Goal: Download file/media

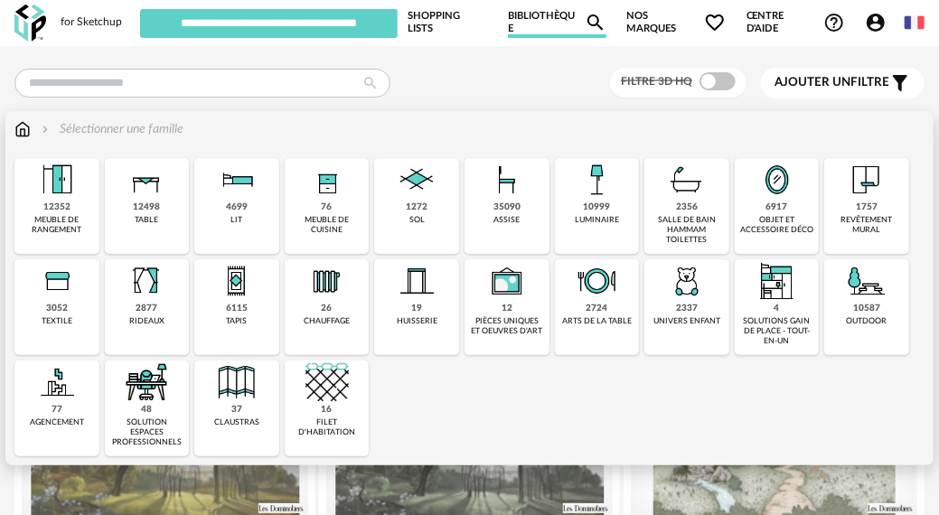
drag, startPoint x: 534, startPoint y: 213, endPoint x: 511, endPoint y: 210, distance: 22.7
click at [533, 213] on div "35090 assise" at bounding box center [506, 206] width 85 height 96
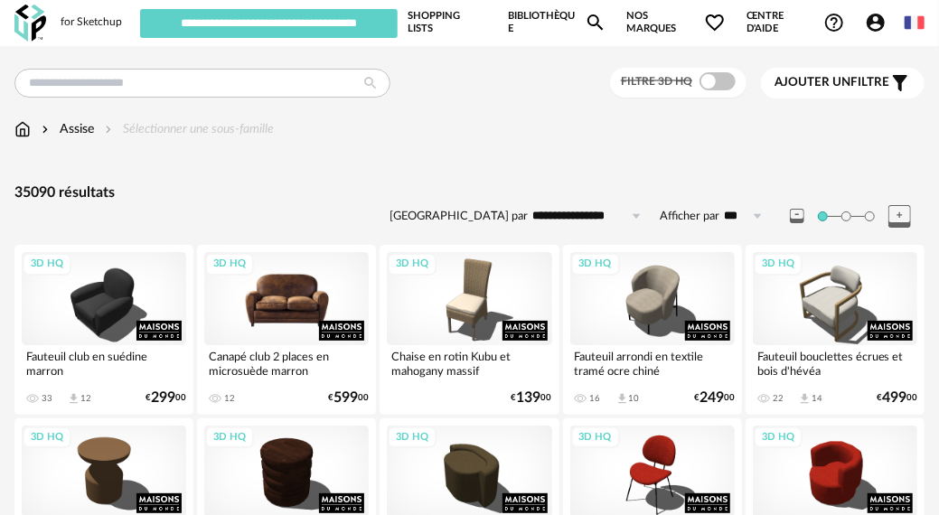
click at [238, 330] on div "3D HQ" at bounding box center [286, 298] width 164 height 92
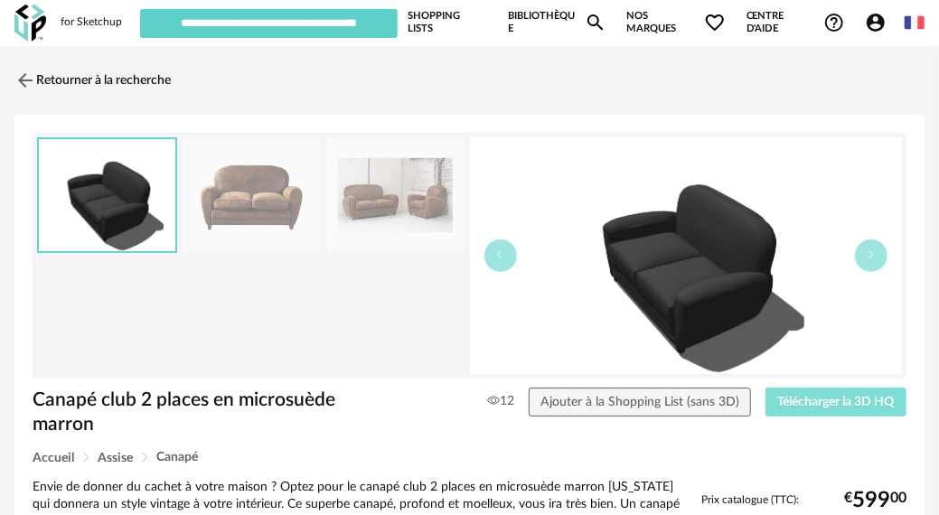
click at [818, 402] on span "Télécharger la 3D HQ" at bounding box center [836, 402] width 117 height 13
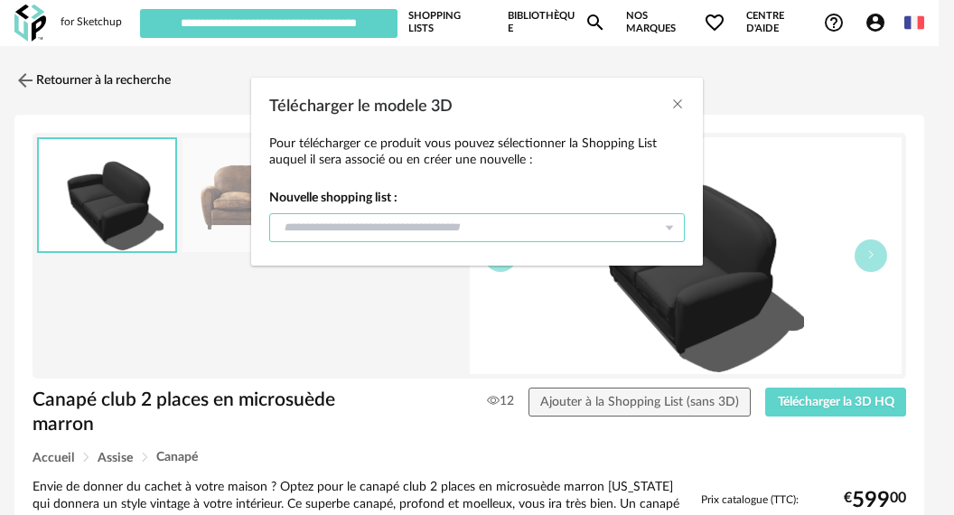
click at [417, 229] on input "Télécharger le modele 3D" at bounding box center [477, 227] width 416 height 29
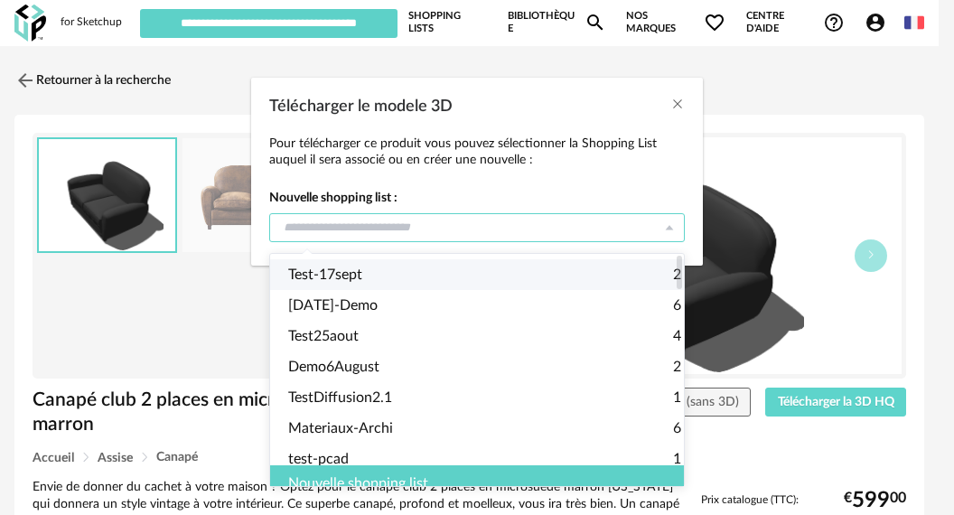
click at [388, 269] on li "Test-17sept 2" at bounding box center [484, 274] width 429 height 31
type input "**********"
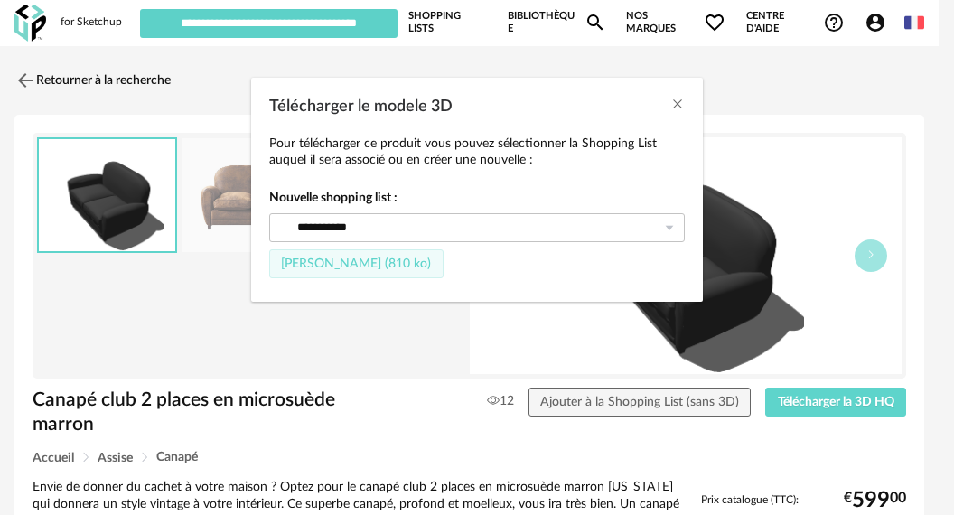
click at [385, 268] on span "[PERSON_NAME] (810 ko)" at bounding box center [356, 263] width 150 height 13
type input "**********"
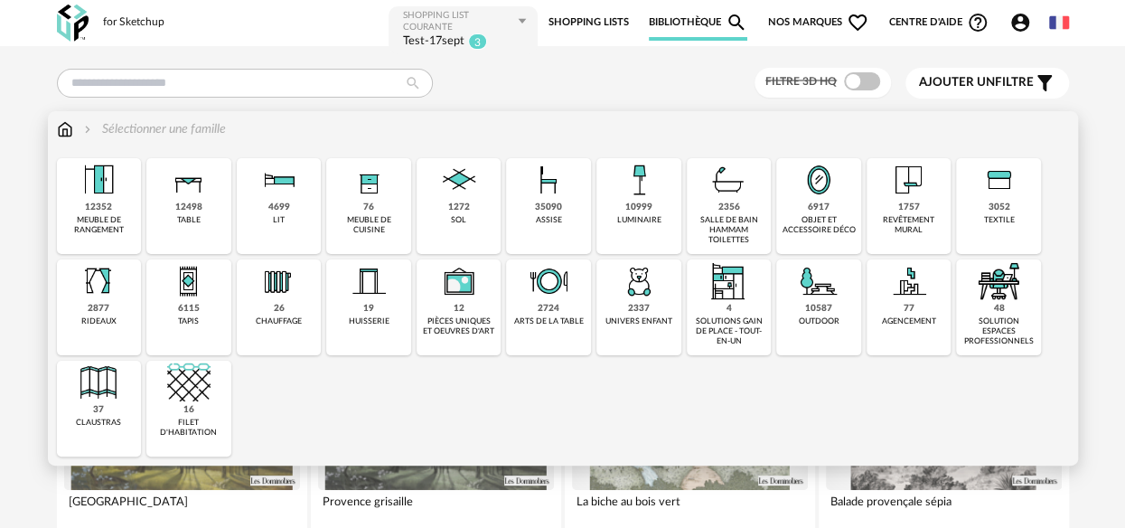
click at [97, 230] on div "meuble de rangement" at bounding box center [99, 225] width 74 height 21
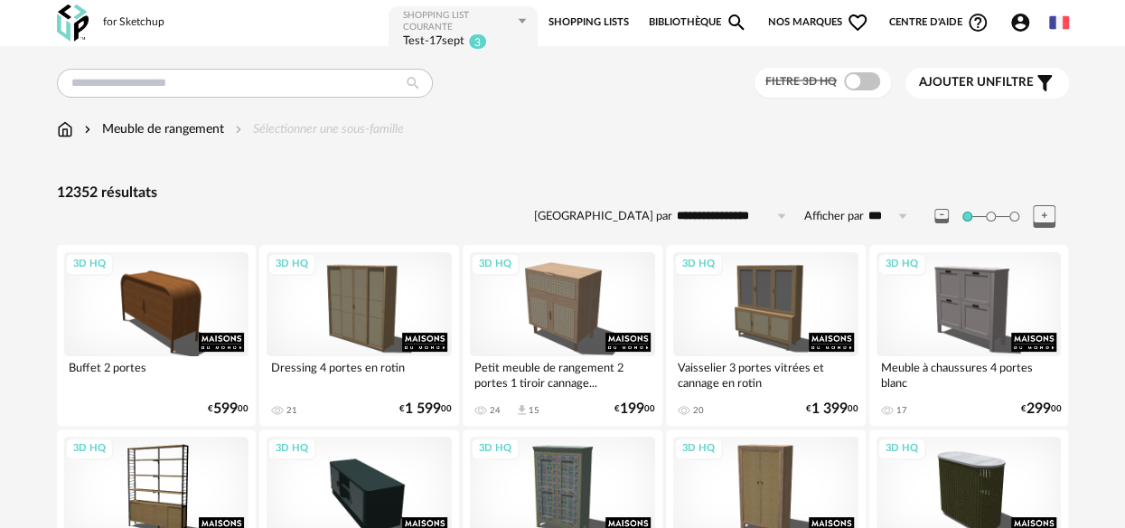
click at [688, 14] on link "Bibliothèque Magnify icon" at bounding box center [698, 23] width 99 height 36
click at [547, 385] on div "Petit meuble de rangement 2 portes 1 tiroir cannage..." at bounding box center [562, 374] width 185 height 36
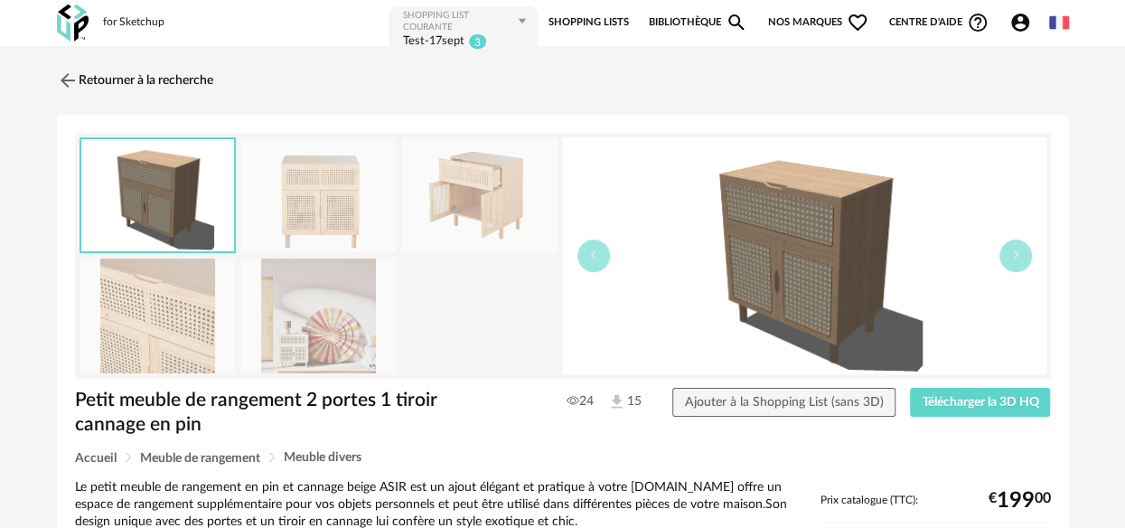
click at [687, 22] on link "Bibliothèque Magnify icon" at bounding box center [698, 23] width 99 height 36
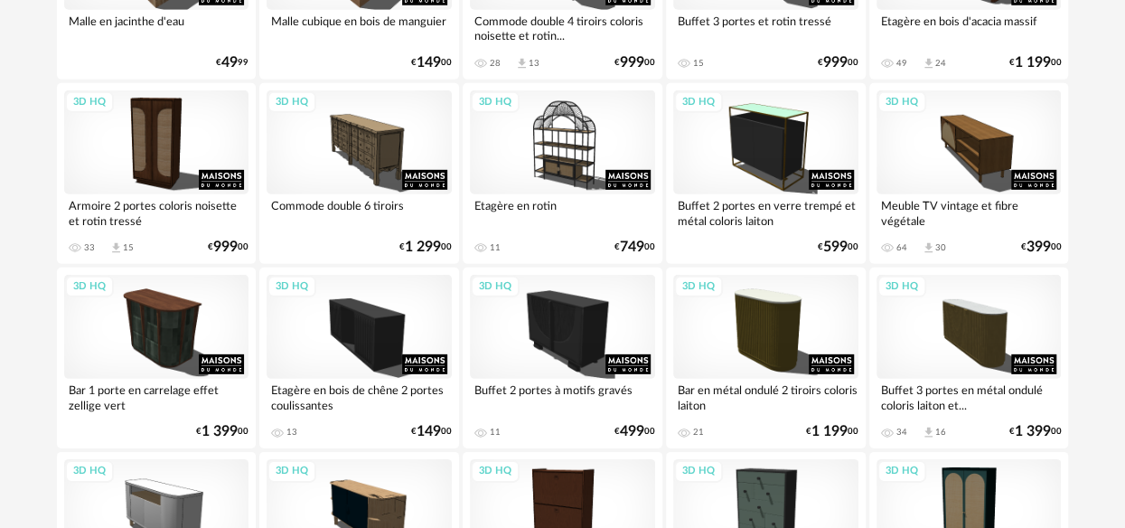
scroll to position [3518, 0]
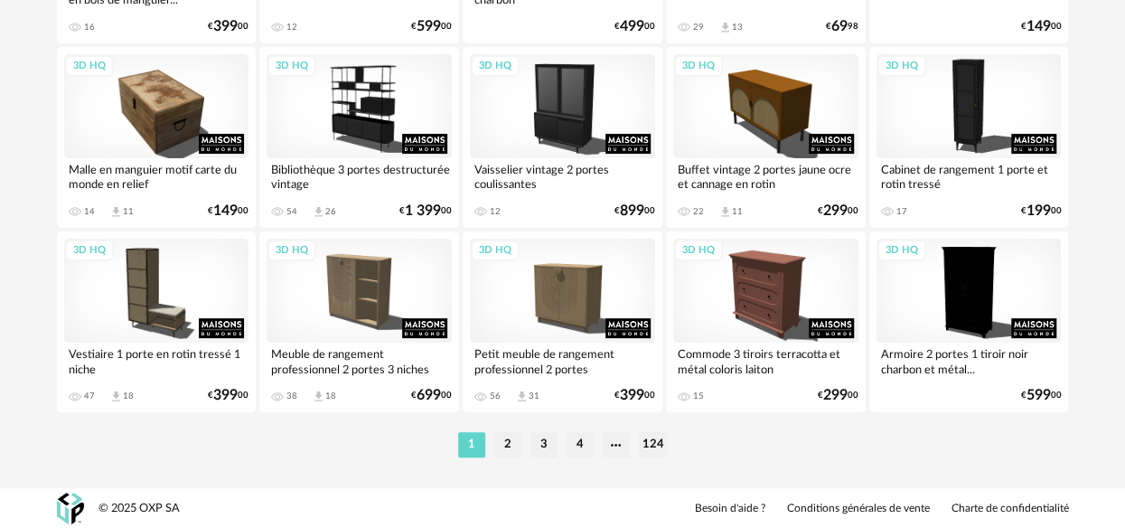
click at [654, 443] on li "124" at bounding box center [653, 444] width 29 height 25
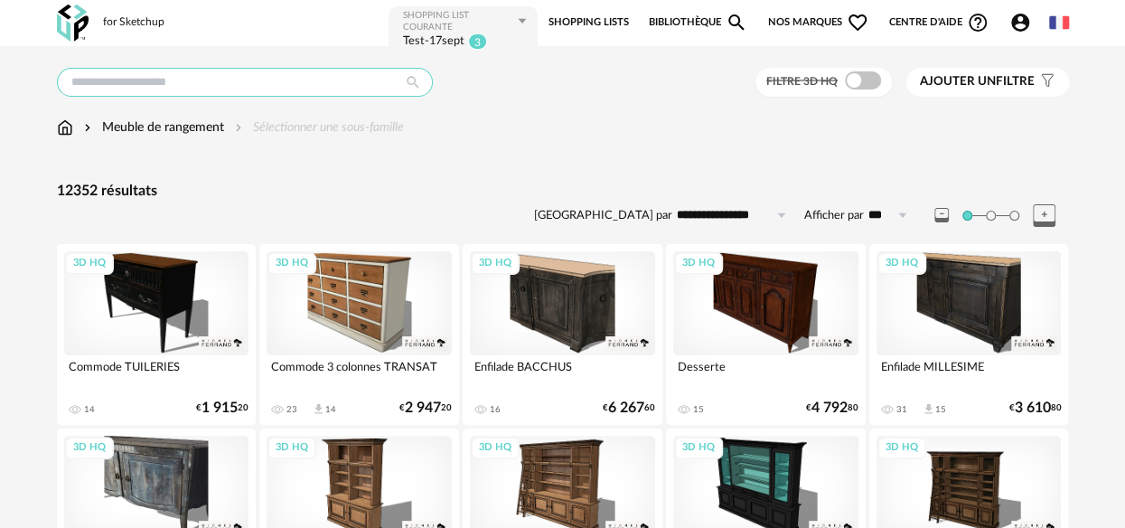
click at [356, 81] on input "text" at bounding box center [245, 82] width 376 height 29
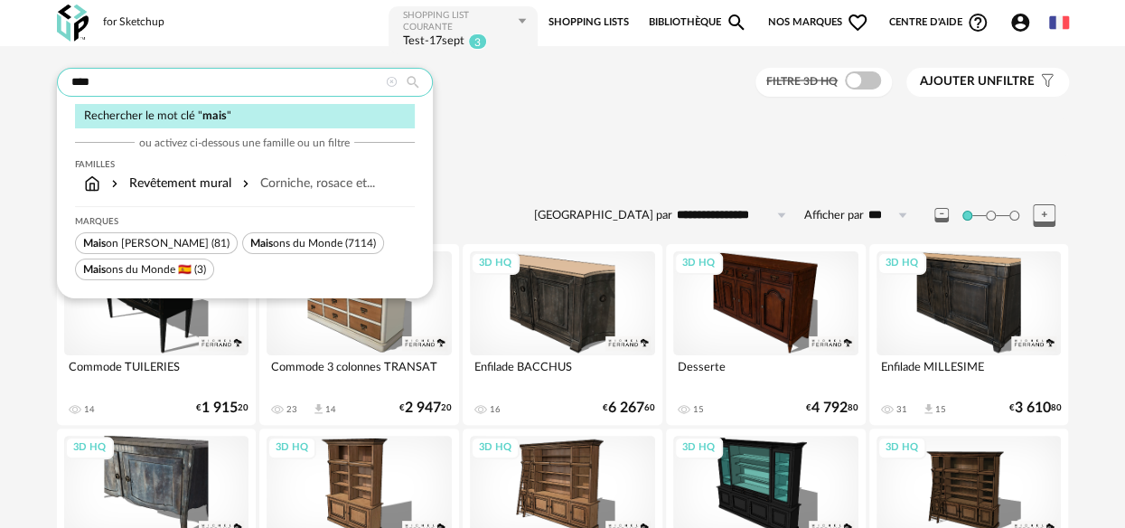
type input "****"
click at [292, 241] on span "Mais ons du Monde" at bounding box center [296, 243] width 92 height 11
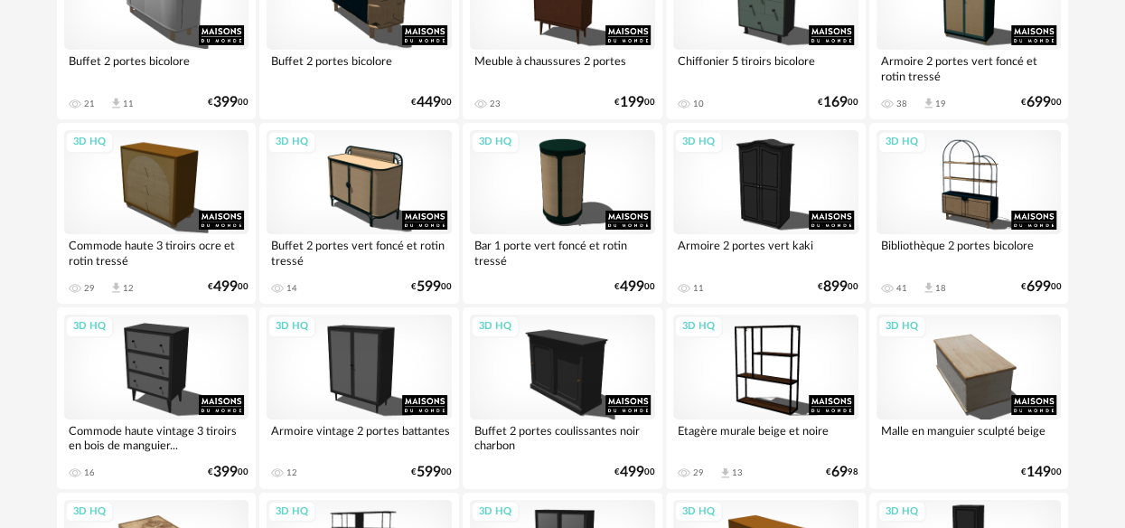
scroll to position [3518, 0]
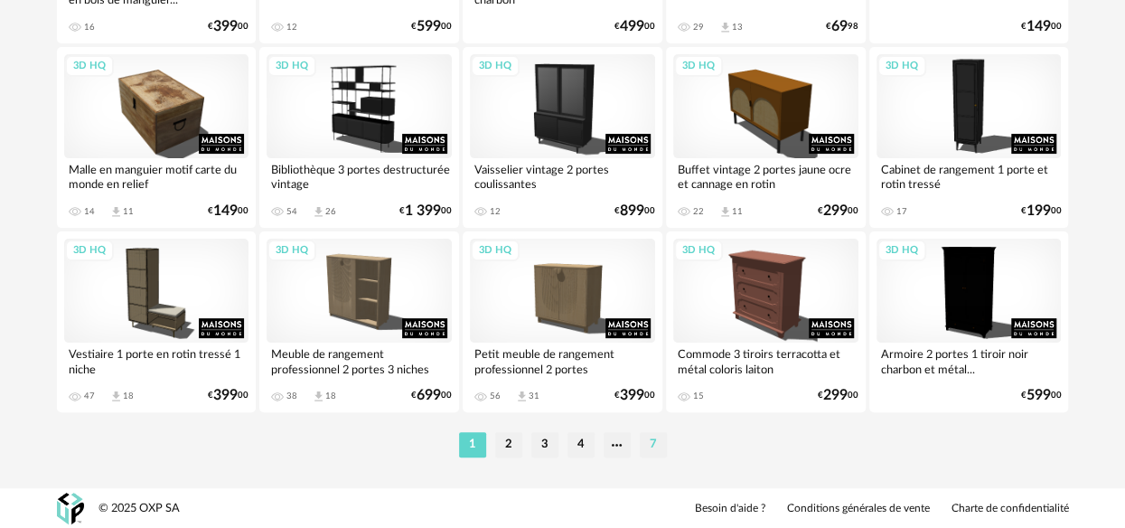
click at [655, 435] on li "7" at bounding box center [653, 444] width 27 height 25
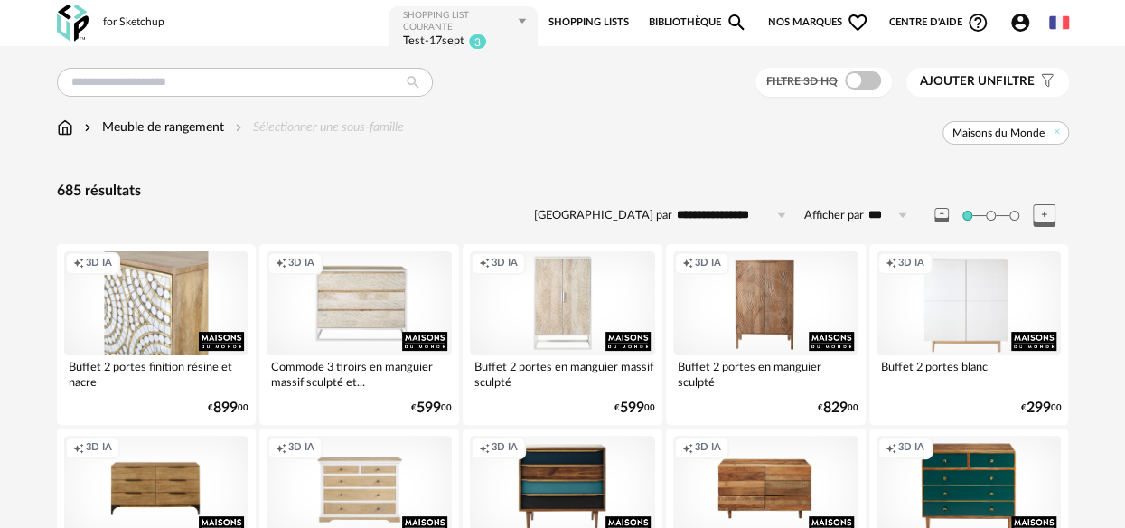
click at [157, 299] on div "Creation icon 3D IA" at bounding box center [156, 303] width 185 height 104
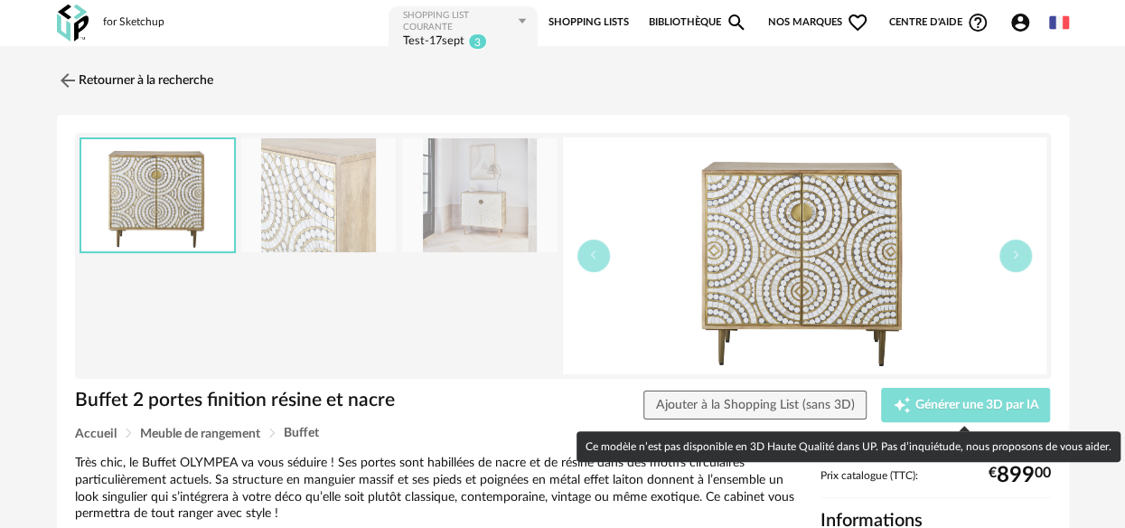
click at [887, 408] on button "Creation icon Générer une 3D par IA" at bounding box center [966, 405] width 170 height 34
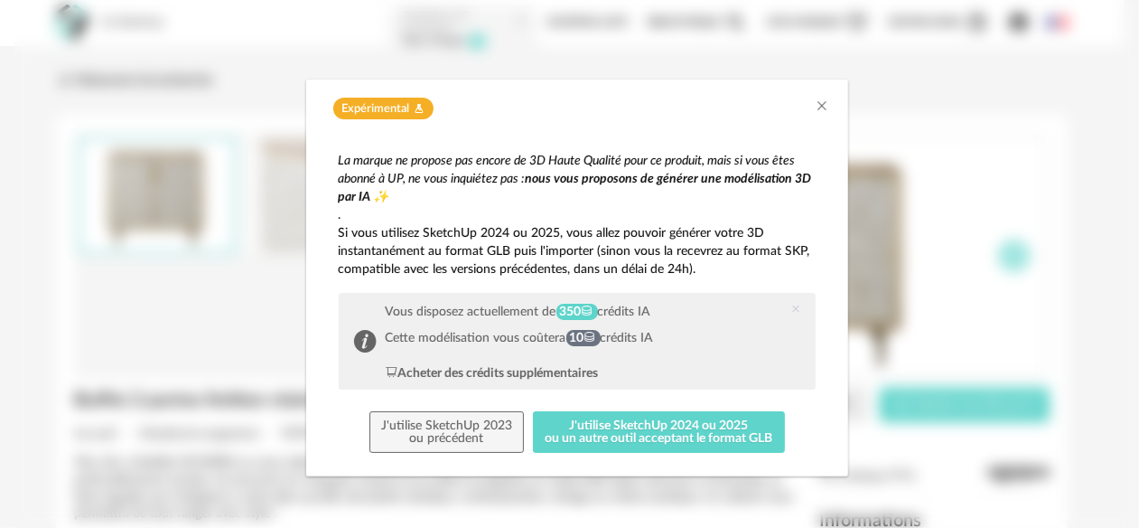
click at [938, 402] on div "Expérimental Flask icon La marque ne propose pas encore de 3D Haute Qualité pou…" at bounding box center [576, 264] width 1125 height 528
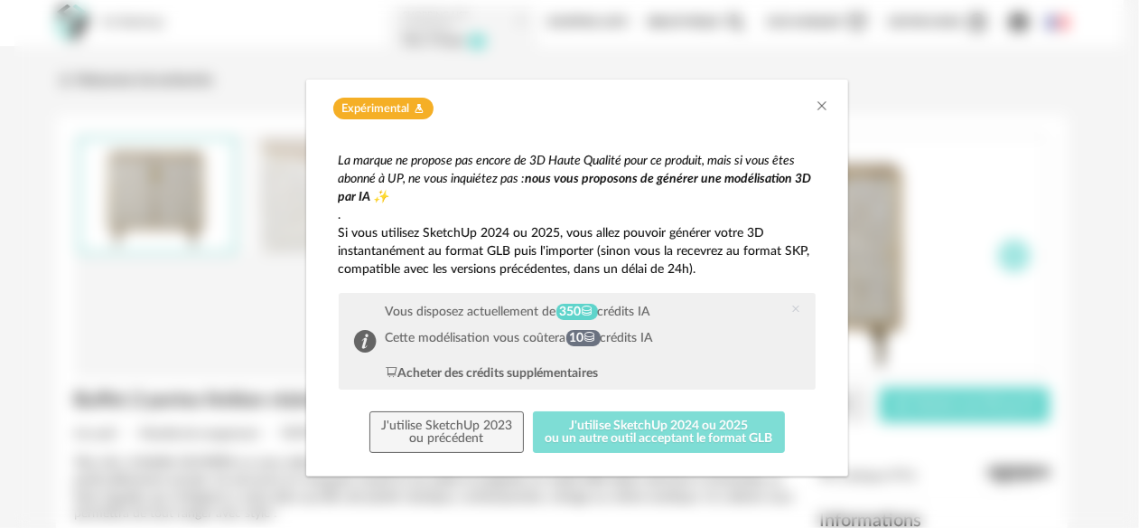
click at [617, 423] on button "J'utilise SketchUp 2024 ou 2025 ou un autre outil acceptant le format GLB" at bounding box center [659, 432] width 252 height 42
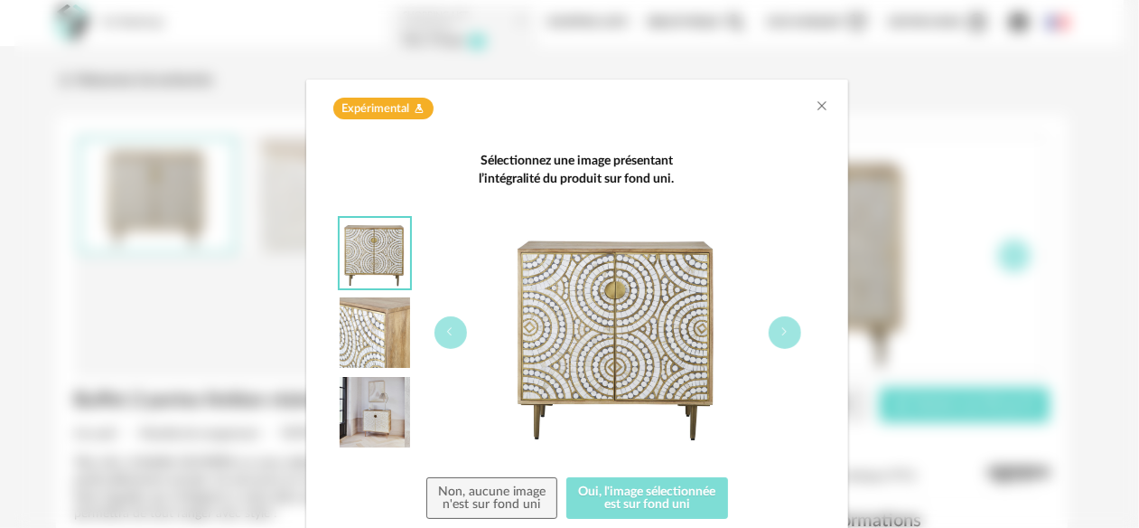
click at [620, 500] on button "Oui, l'image sélectionnée est sur fond uni" at bounding box center [647, 498] width 162 height 42
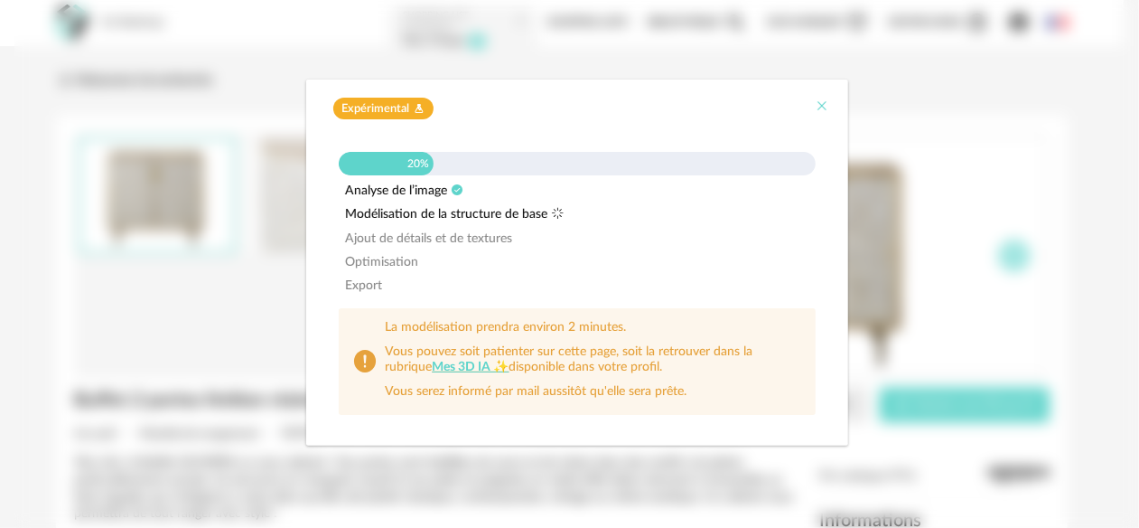
click at [820, 107] on icon "Close" at bounding box center [823, 105] width 14 height 14
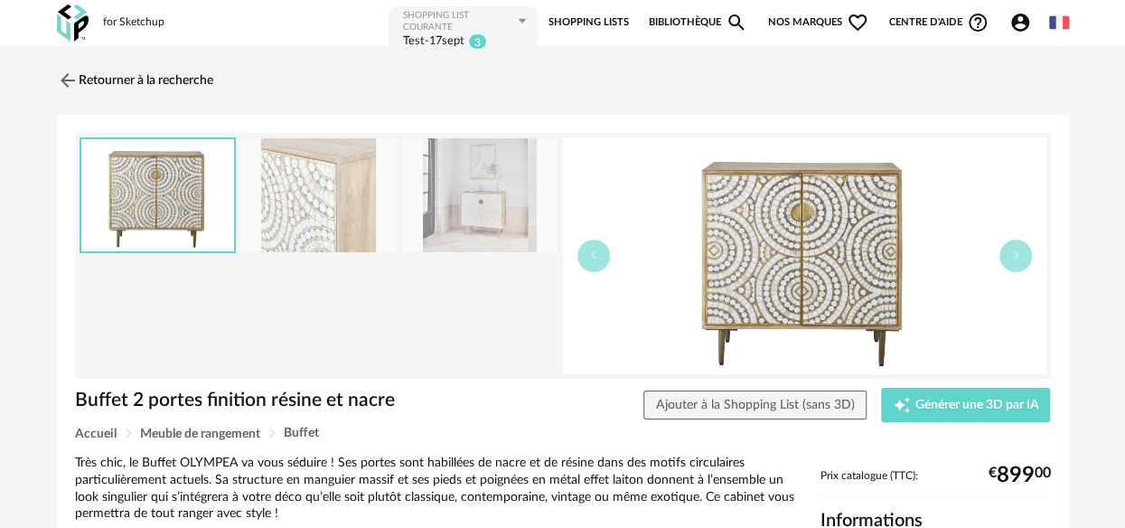
click at [938, 28] on icon "Account Circle icon" at bounding box center [1020, 23] width 22 height 22
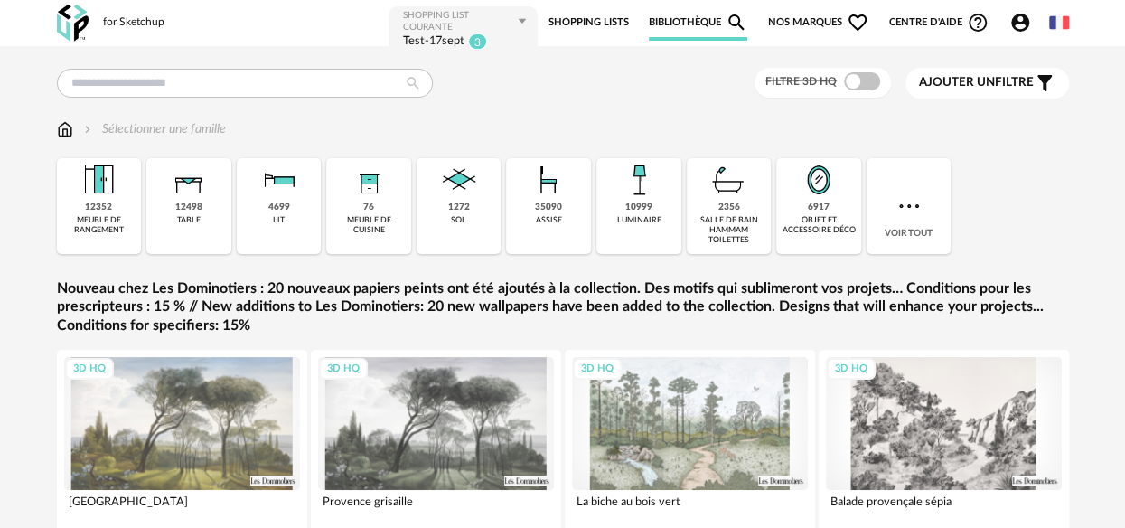
click at [454, 412] on div "3D HQ" at bounding box center [436, 423] width 236 height 133
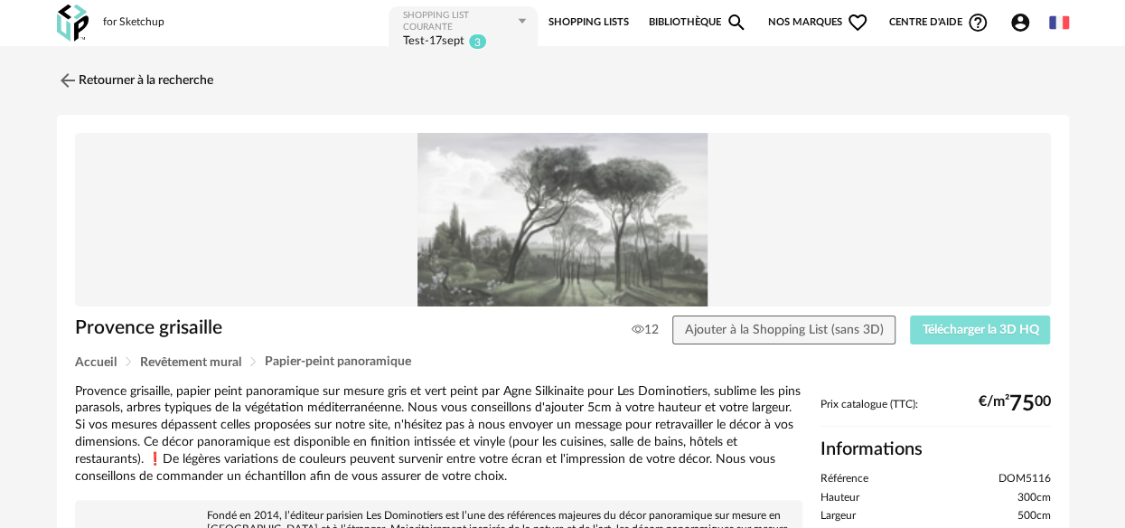
click at [936, 328] on span "Télécharger la 3D HQ" at bounding box center [979, 329] width 117 height 13
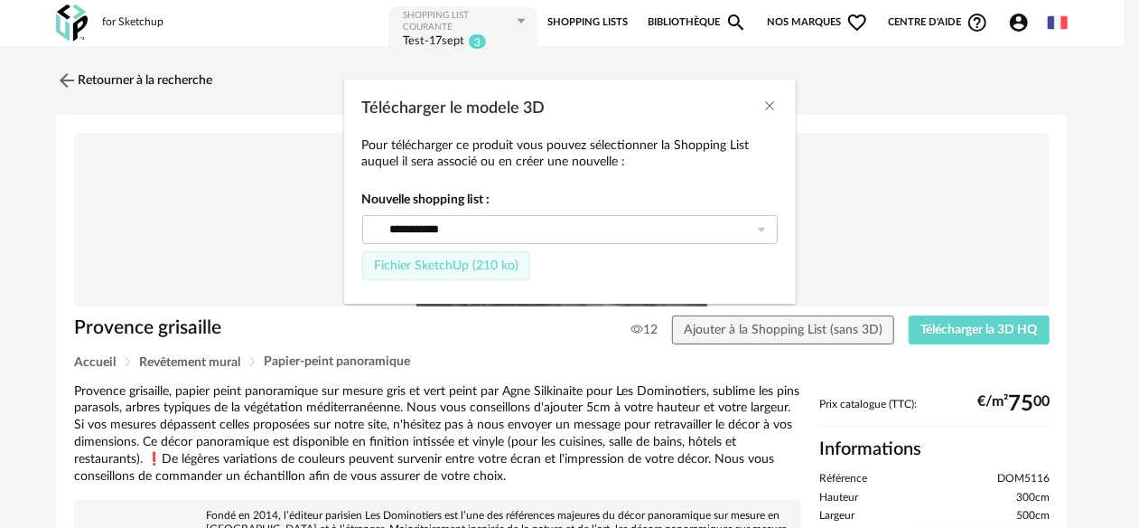
click at [449, 267] on span "Fichier SketchUp (210 ko)" at bounding box center [446, 265] width 145 height 13
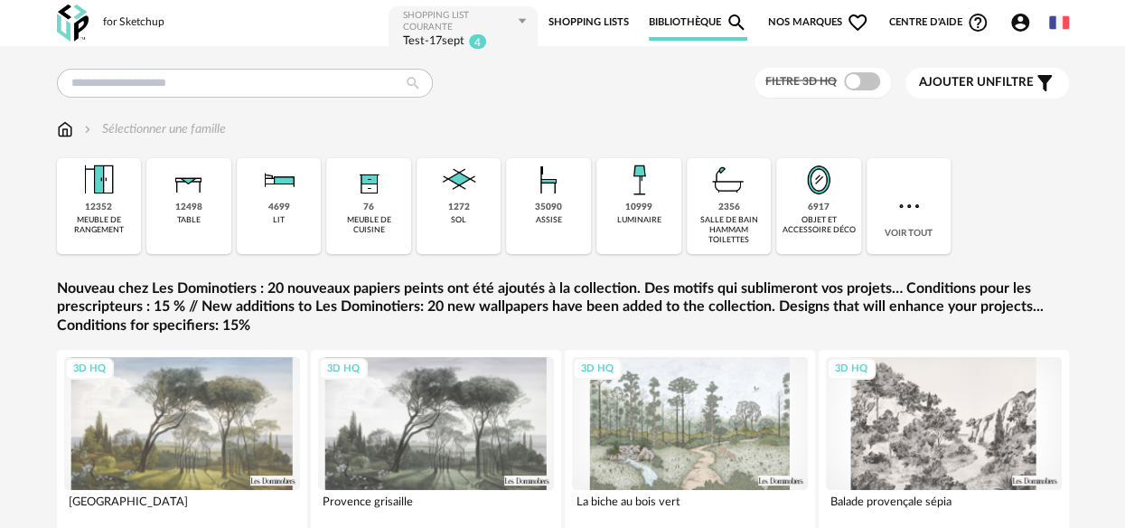
click at [470, 182] on img at bounding box center [458, 179] width 43 height 43
